Goal: Find specific page/section: Find specific page/section

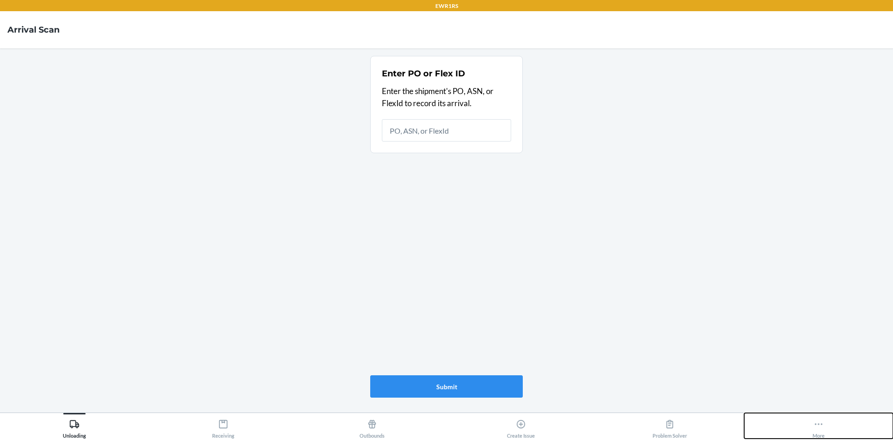
click at [819, 419] on icon at bounding box center [819, 424] width 10 height 10
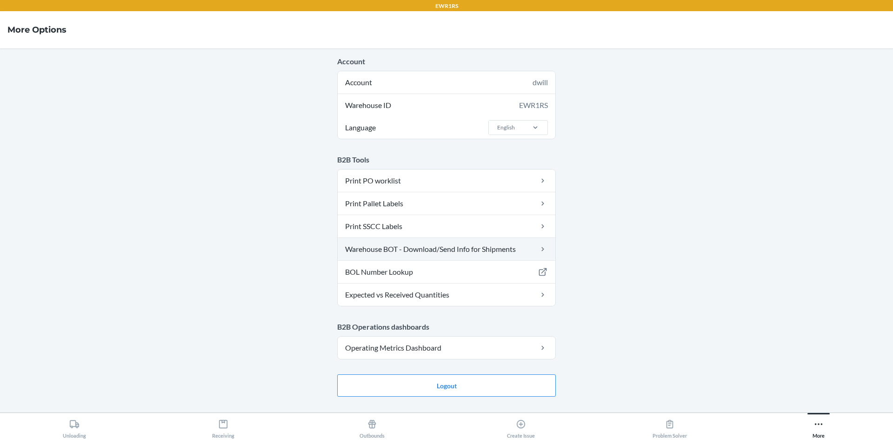
click at [412, 256] on link "Warehouse BOT - Download/Send Info for Shipments" at bounding box center [447, 249] width 218 height 22
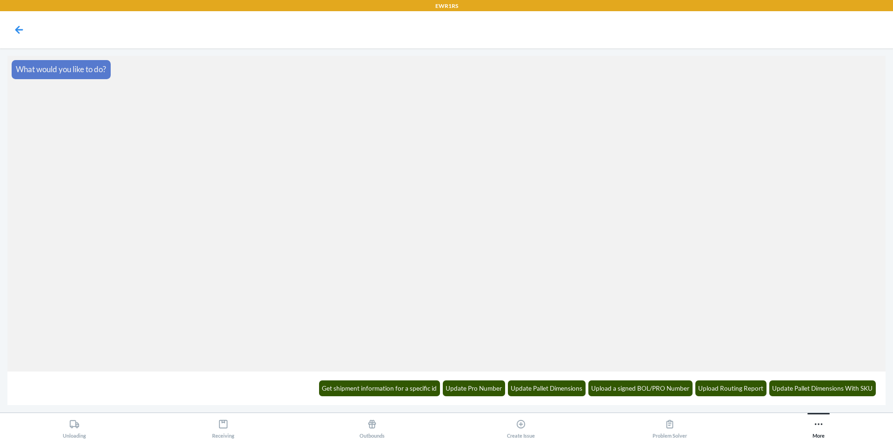
click at [634, 91] on section "What would you like to do?" at bounding box center [446, 213] width 878 height 315
